Goal: Download file/media

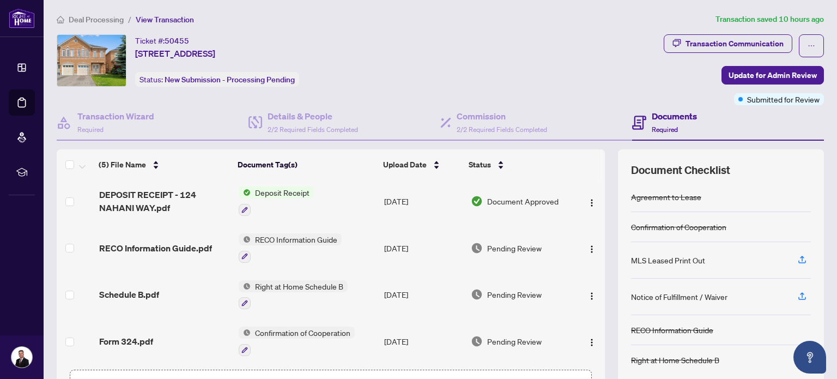
scroll to position [1, 0]
click at [265, 193] on span "Deposit Receipt" at bounding box center [282, 193] width 63 height 12
click at [162, 191] on span "DEPOSIT RECEIPT - 124 NAHANI WAY.pdf" at bounding box center [164, 202] width 131 height 26
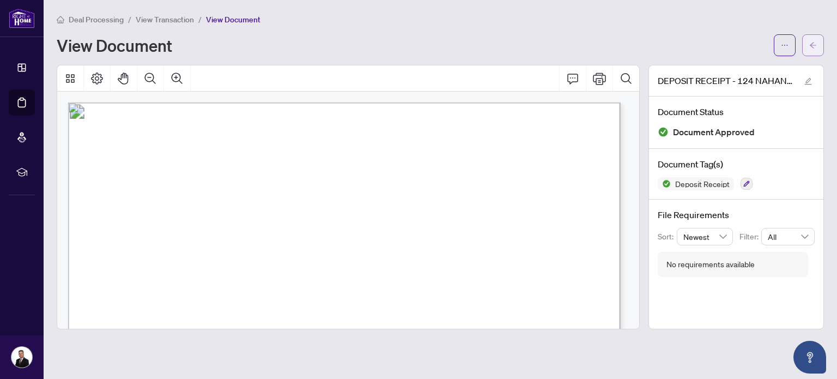
click at [806, 45] on button "button" at bounding box center [813, 45] width 22 height 22
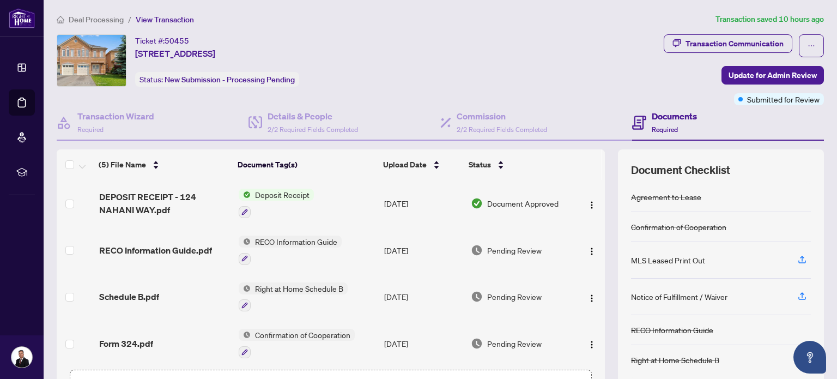
click at [602, 160] on th at bounding box center [603, 164] width 3 height 31
